Goal: Navigation & Orientation: Find specific page/section

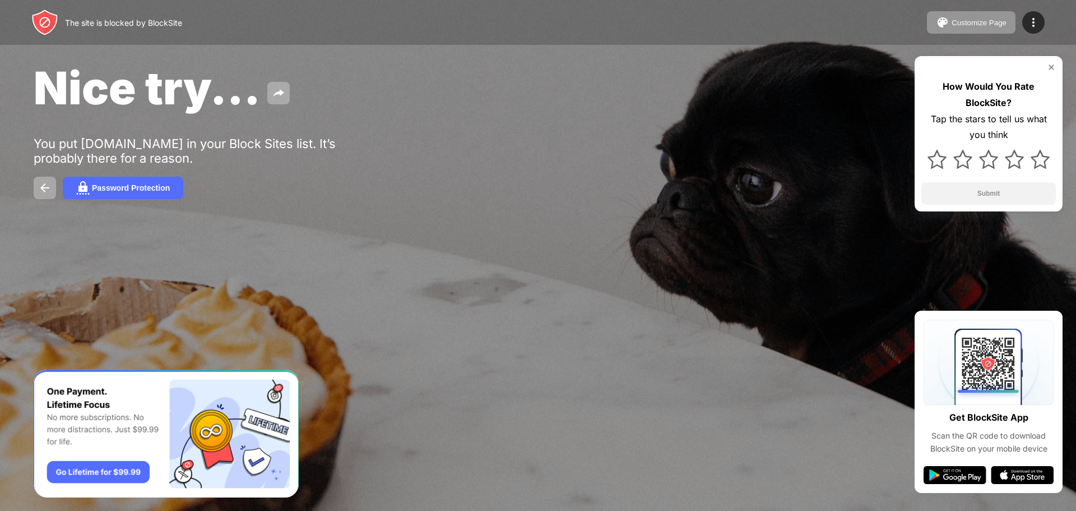
click at [753, 190] on div "Password Protection" at bounding box center [538, 188] width 1009 height 22
click at [768, 175] on div "Nice try... You put [DOMAIN_NAME] in your Block Sites list. It’s probably there…" at bounding box center [538, 130] width 1076 height 260
